Goal: Learn about a topic

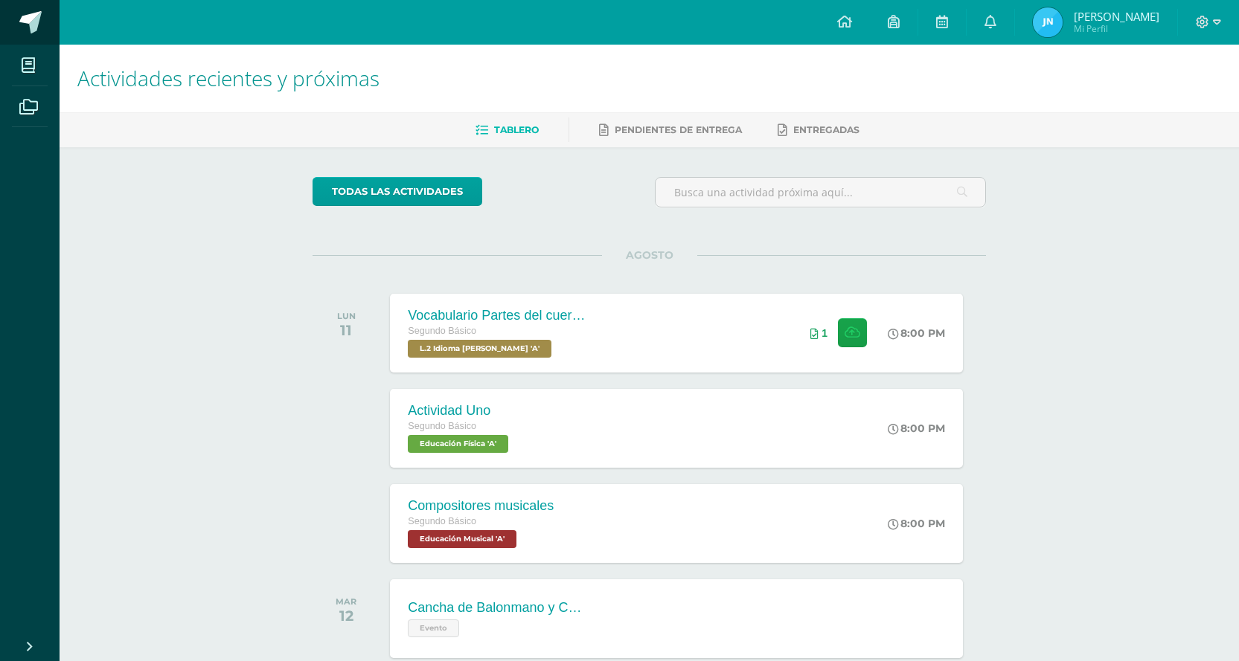
click at [36, 13] on span at bounding box center [30, 22] width 22 height 22
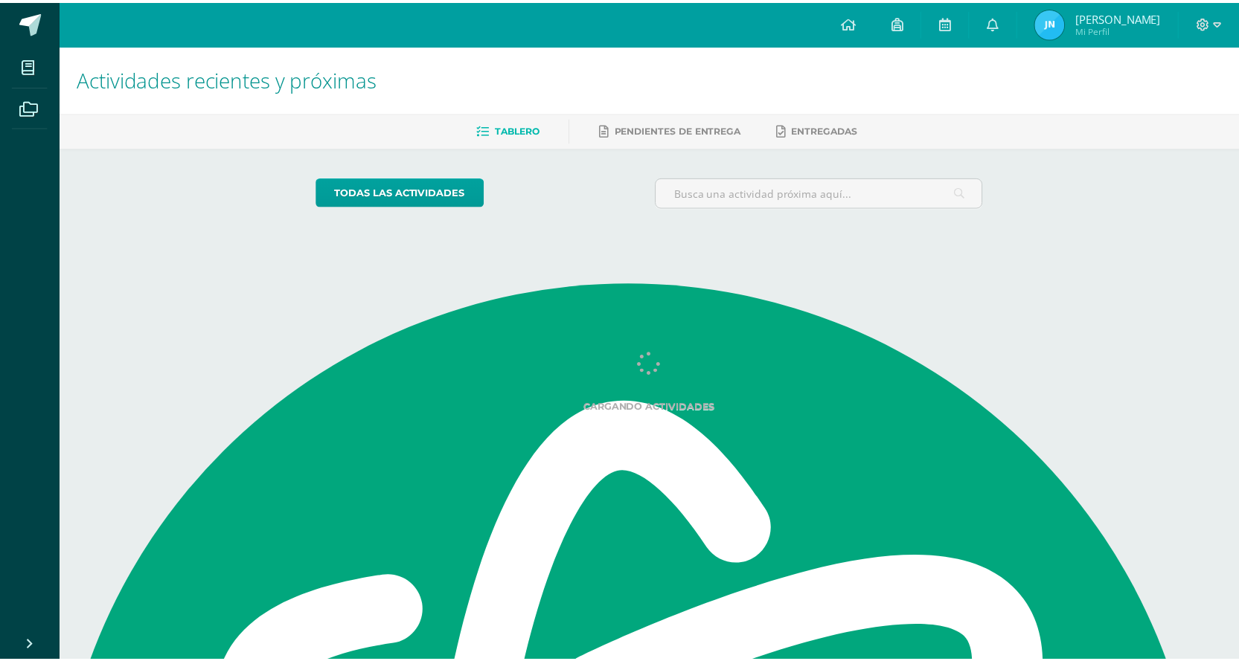
scroll to position [4703, 0]
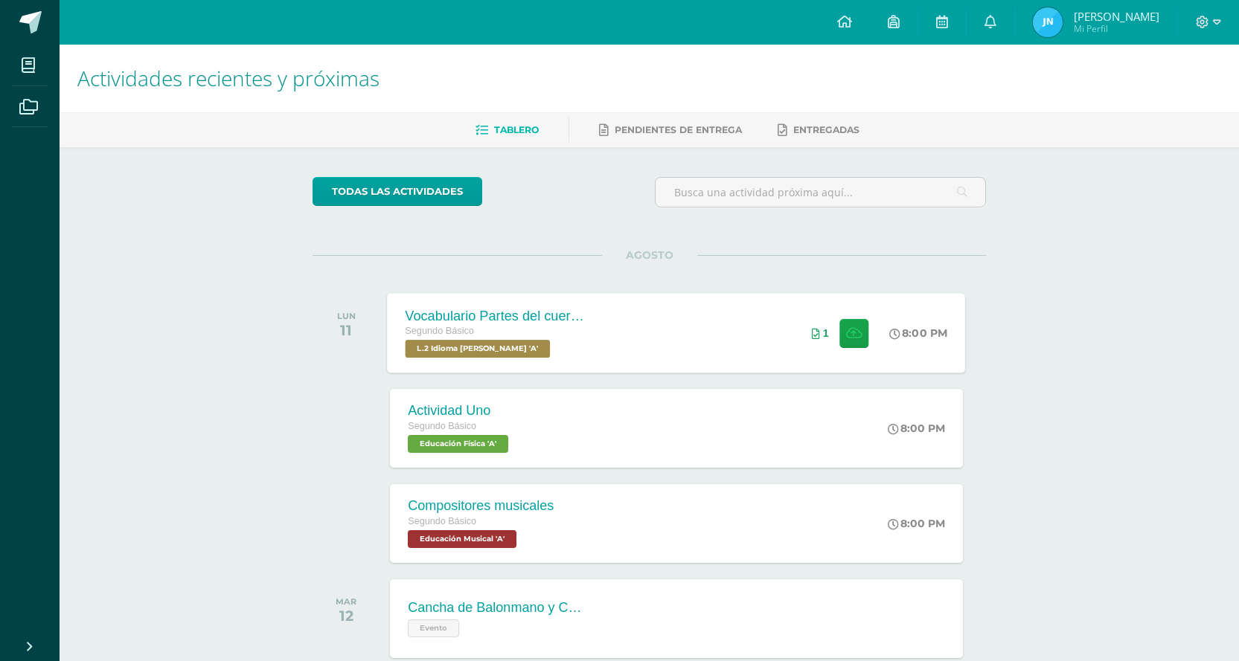
click at [662, 320] on div "Vocabulario Partes del cuerpo Segundo Básico L.2 Idioma Maya Kaqchikel 'A' 8:00…" at bounding box center [677, 333] width 578 height 80
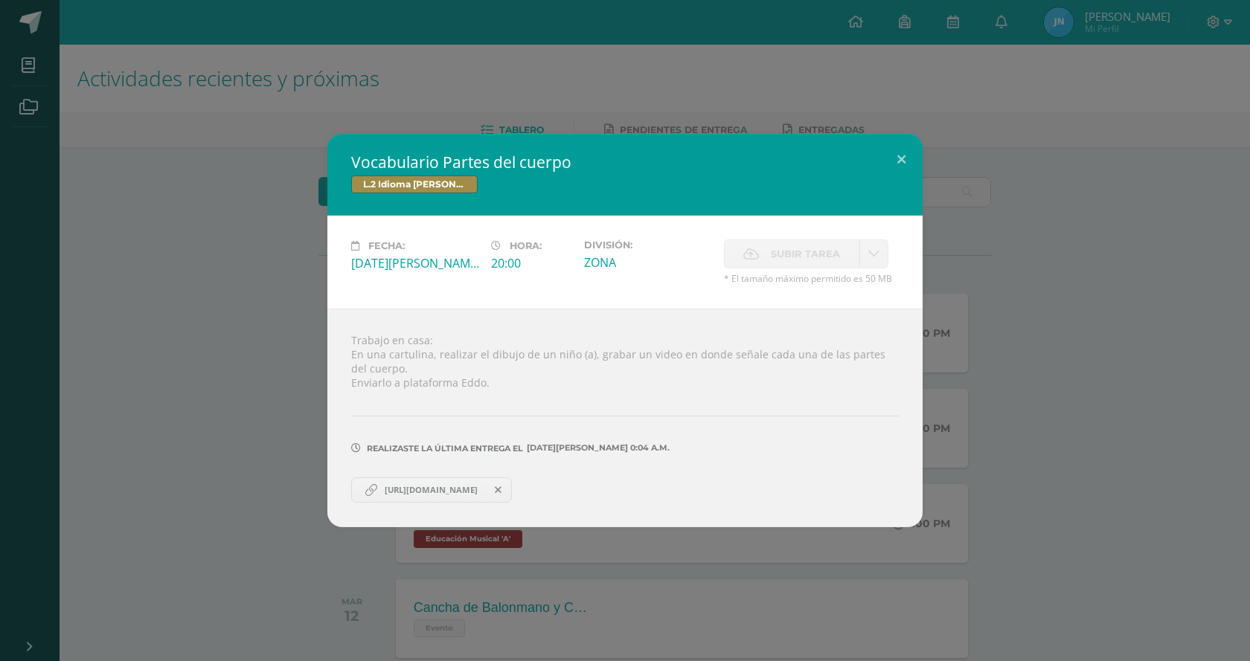
click at [475, 496] on span "https://youtube.com/shorts/SOywPf2fEY8?si=1SidblFeFu6AVOiu" at bounding box center [431, 490] width 108 height 12
click at [1202, 243] on div "Vocabulario Partes del cuerpo L.2 Idioma Maya Kaqchikel Fecha: Lunes 11 de Agos…" at bounding box center [625, 330] width 1238 height 393
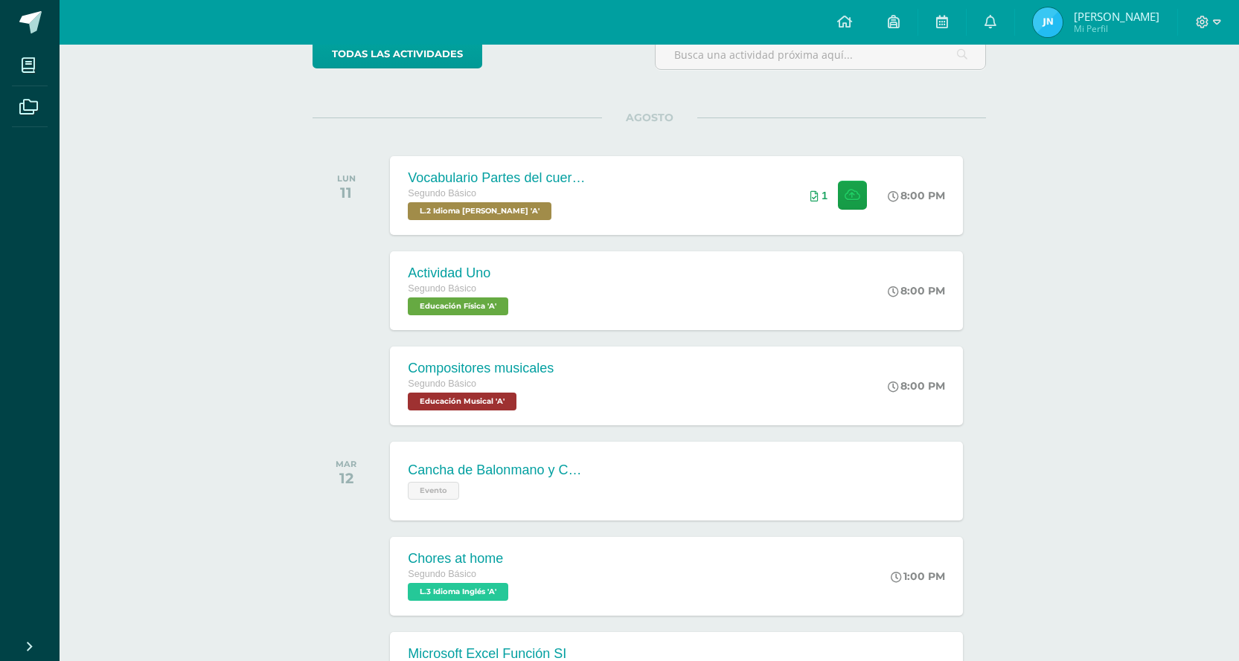
scroll to position [0, 0]
